Goal: Download file/media

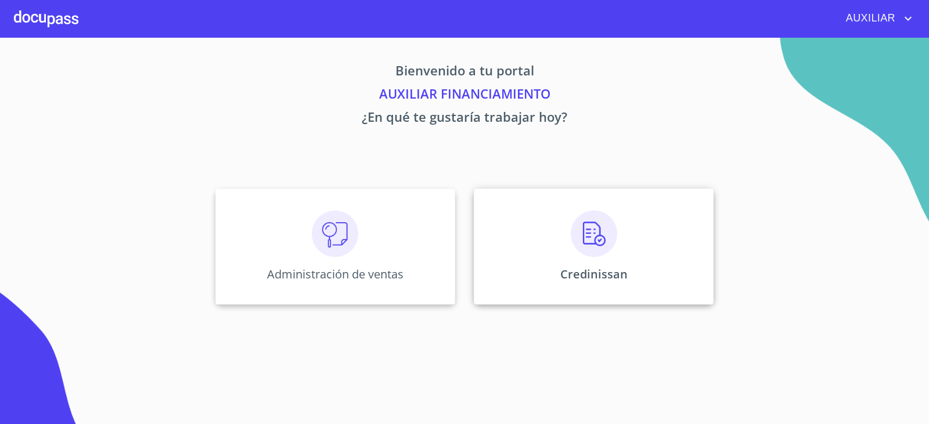
click at [595, 218] on img at bounding box center [594, 234] width 46 height 46
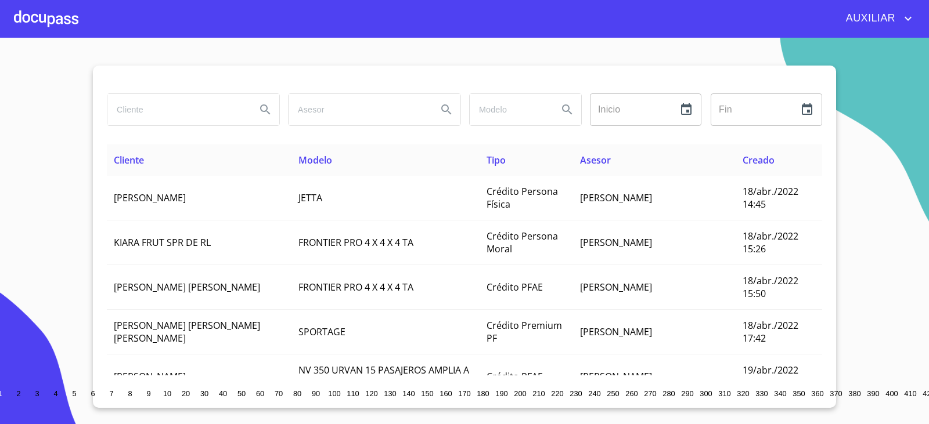
click at [202, 113] on input "search" at bounding box center [176, 109] width 139 height 31
click at [150, 102] on input "search" at bounding box center [176, 109] width 139 height 31
type input "[PERSON_NAME]"
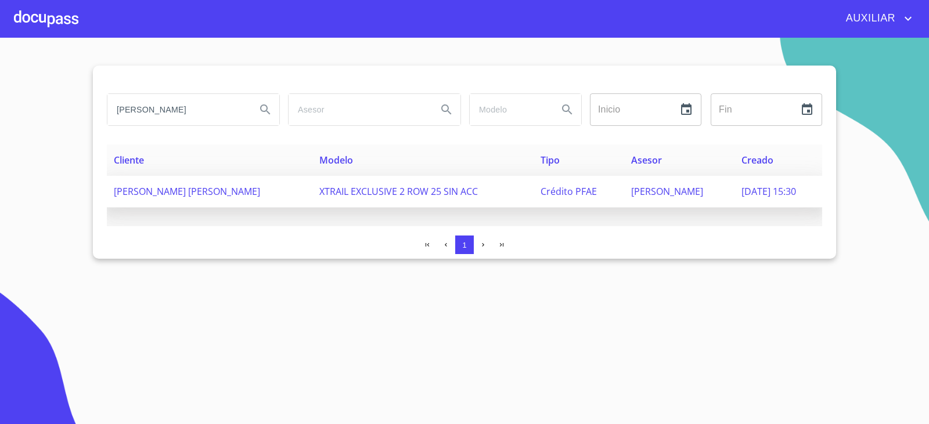
click at [220, 189] on span "[PERSON_NAME] [PERSON_NAME]" at bounding box center [187, 191] width 146 height 13
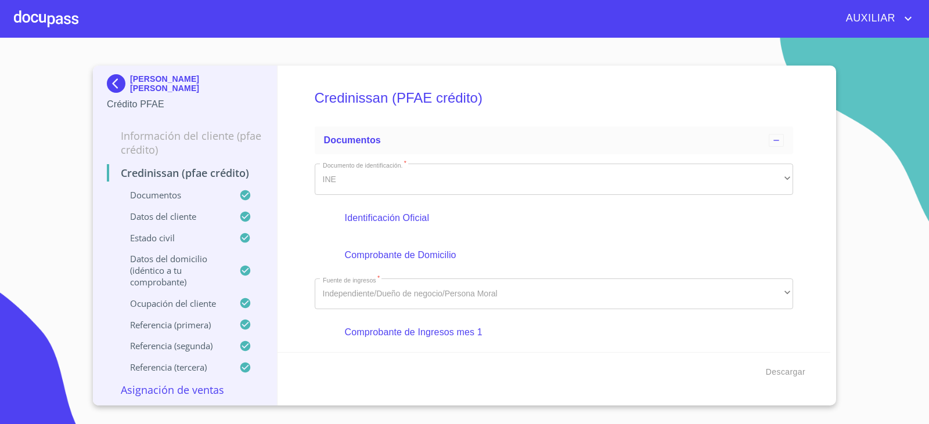
click at [811, 372] on div "Descargar" at bounding box center [554, 371] width 553 height 39
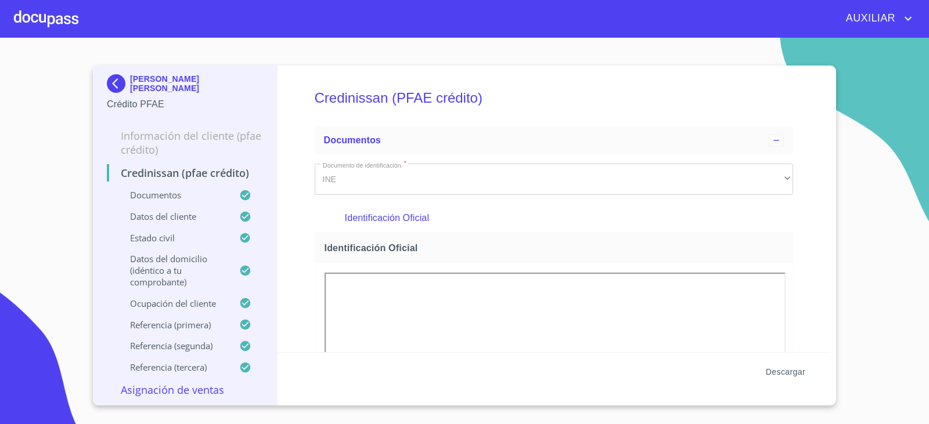
click at [798, 373] on span "Descargar" at bounding box center [785, 372] width 39 height 15
